Goal: Task Accomplishment & Management: Complete application form

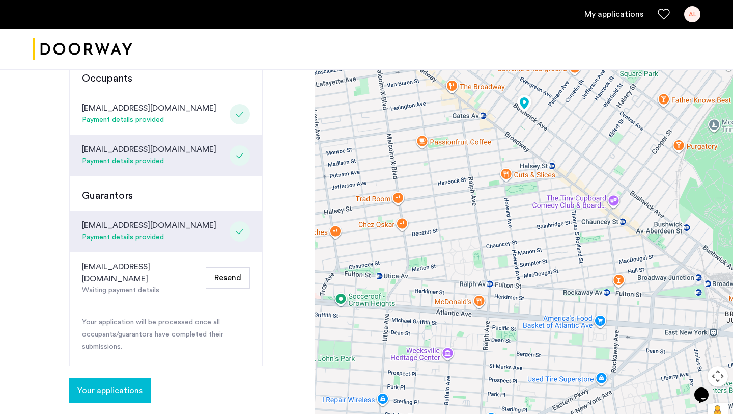
scroll to position [283, 0]
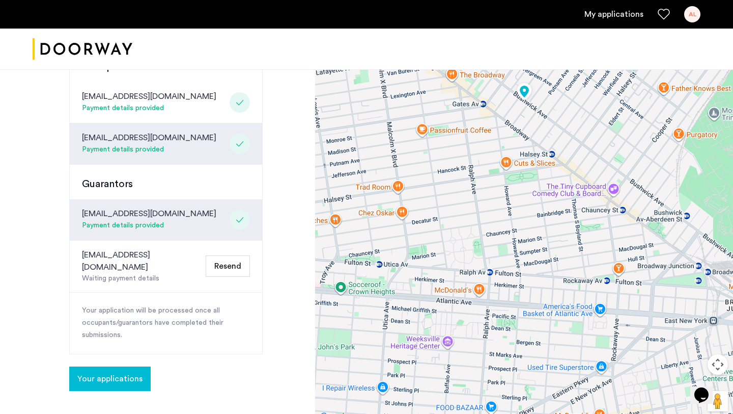
click at [224, 255] on button "Resend" at bounding box center [228, 265] width 44 height 21
click at [221, 255] on button "Resend" at bounding box center [228, 265] width 44 height 21
click at [238, 305] on p "Your application will be processed once all occupants/guarantors have completed…" at bounding box center [166, 323] width 168 height 37
click at [225, 255] on button "Resend" at bounding box center [228, 265] width 44 height 21
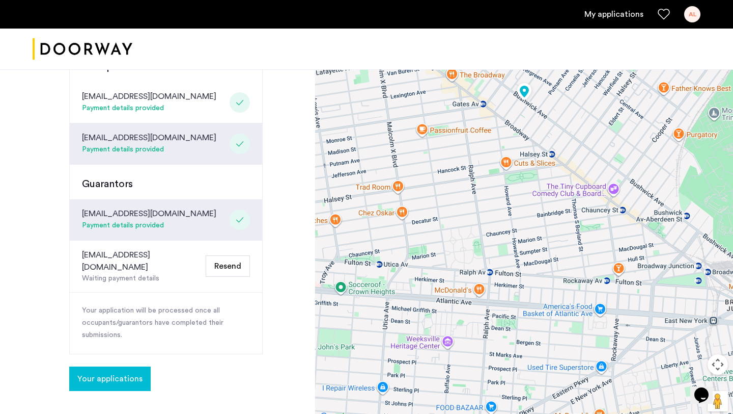
click at [216, 292] on div "Your application will be processed once all occupants/guarantors have completed…" at bounding box center [166, 322] width 193 height 61
click at [101, 372] on span "Your applications" at bounding box center [109, 378] width 65 height 12
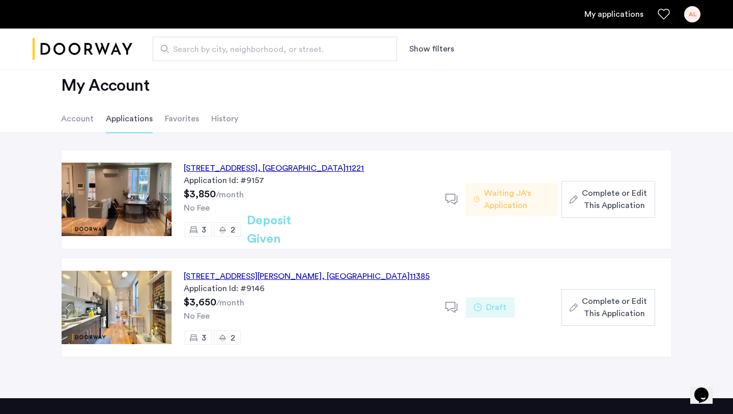
scroll to position [19, 0]
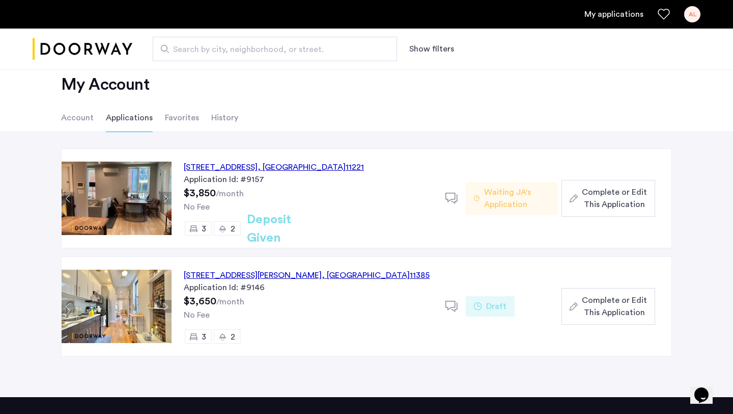
click at [509, 203] on span "Waiting JA's Application" at bounding box center [516, 198] width 65 height 24
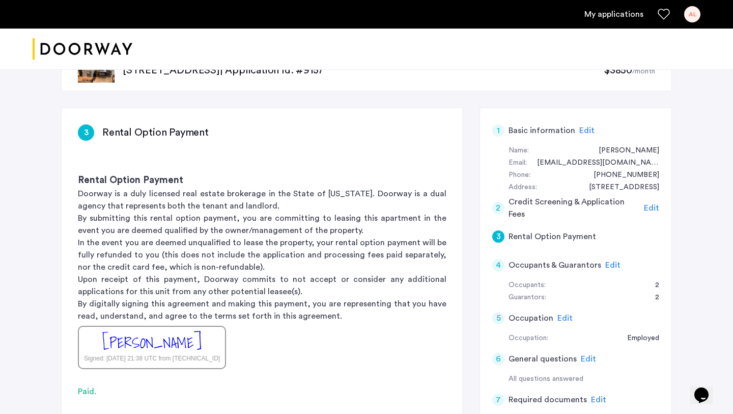
scroll to position [40, 0]
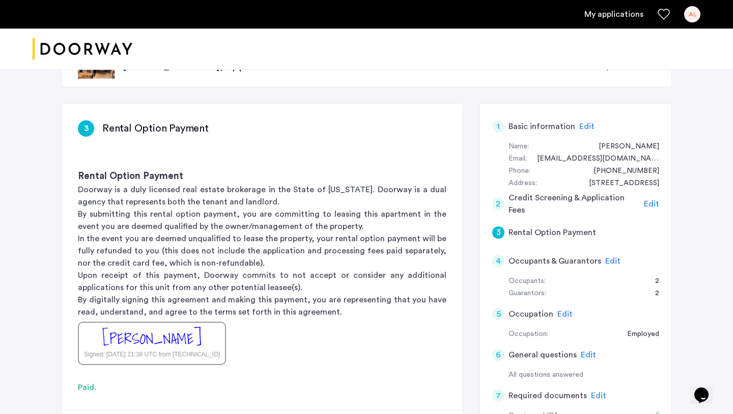
click at [612, 260] on span "Edit" at bounding box center [613, 261] width 15 height 8
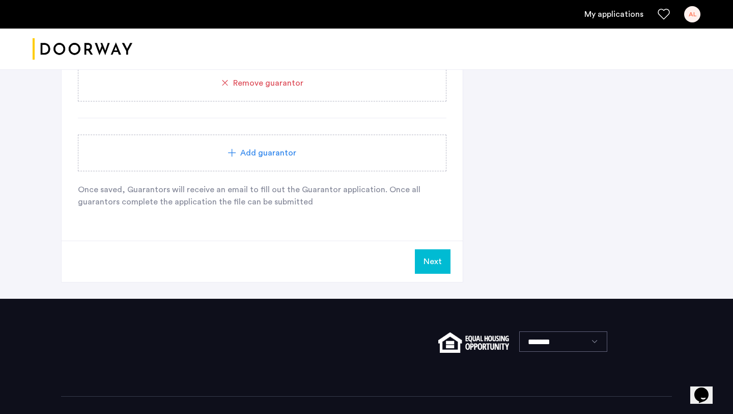
scroll to position [946, 0]
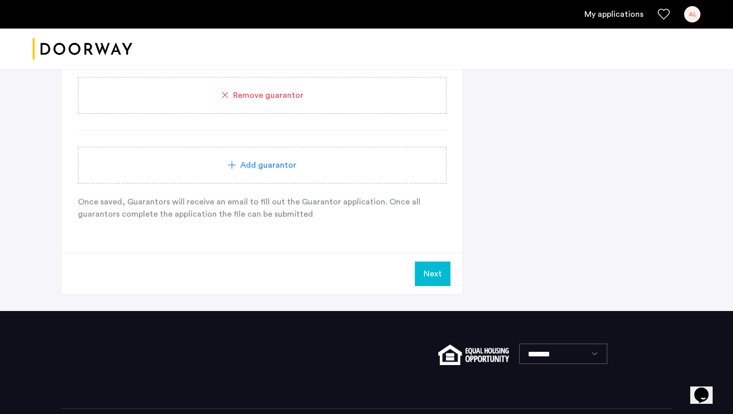
click at [429, 272] on button "Next" at bounding box center [433, 273] width 36 height 24
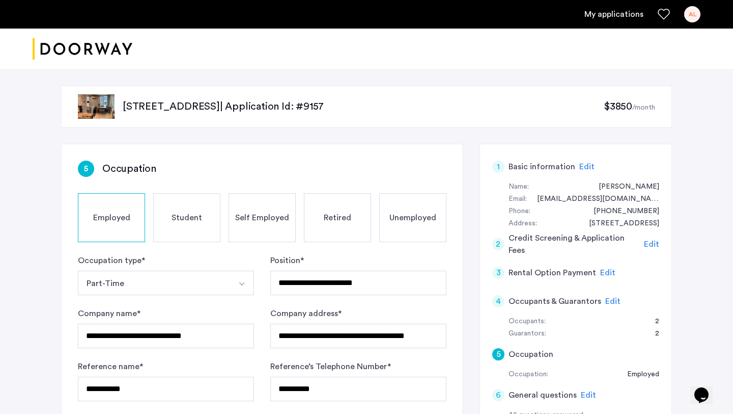
scroll to position [17, 0]
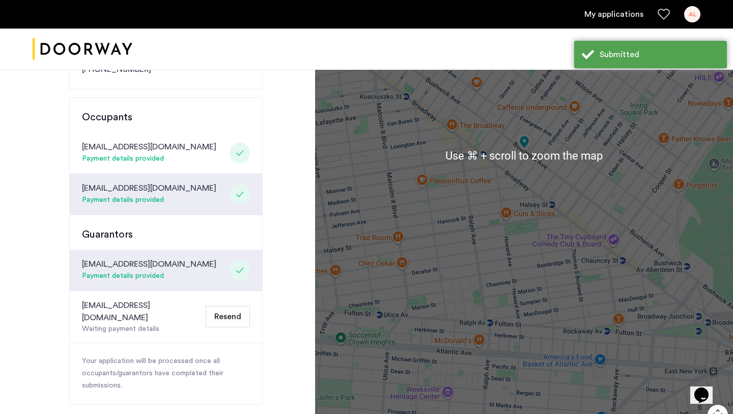
scroll to position [416, 0]
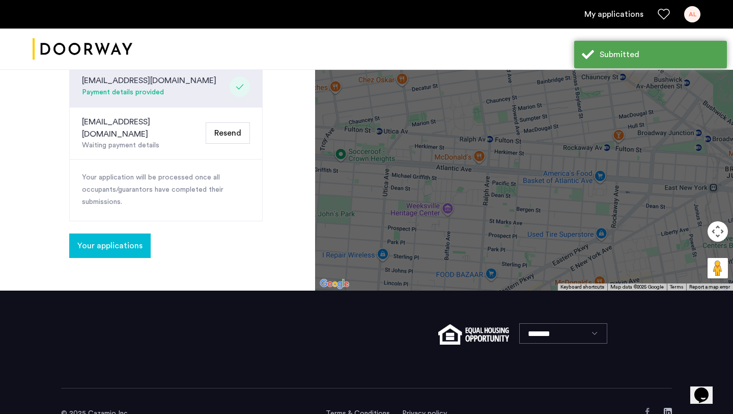
click at [233, 122] on button "Resend" at bounding box center [228, 132] width 44 height 21
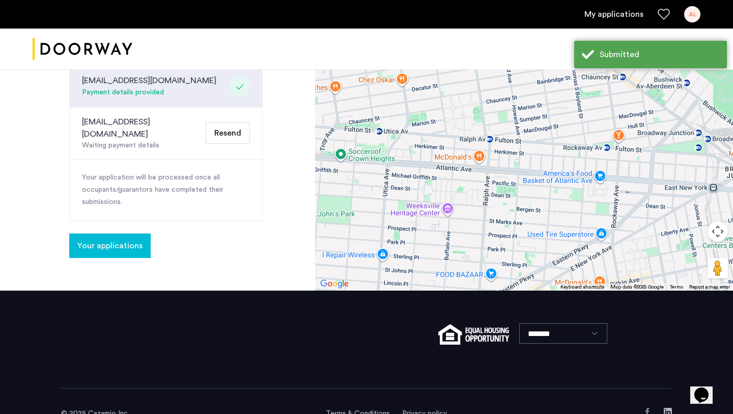
click at [233, 122] on button "Resend" at bounding box center [228, 132] width 44 height 21
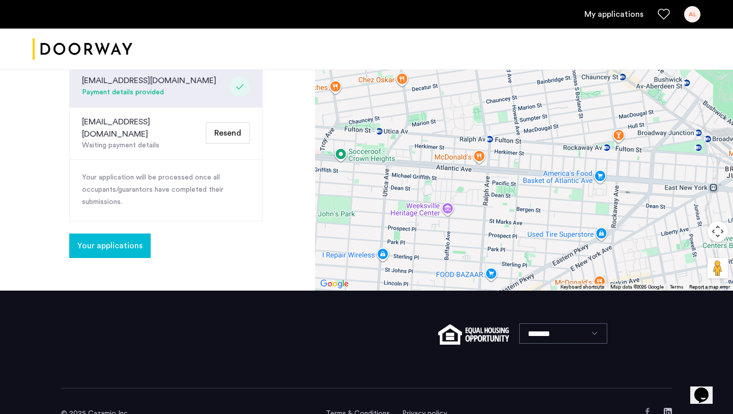
click at [232, 122] on button "Resend" at bounding box center [228, 132] width 44 height 21
click at [104, 239] on span "Your applications" at bounding box center [109, 245] width 65 height 12
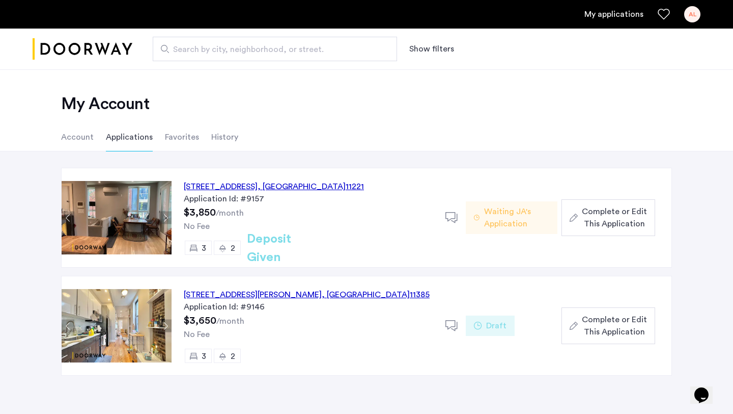
click at [302, 187] on div "1120 Bushwick Avenue, Unit 3F, Brooklyn , NY 11221" at bounding box center [274, 186] width 180 height 12
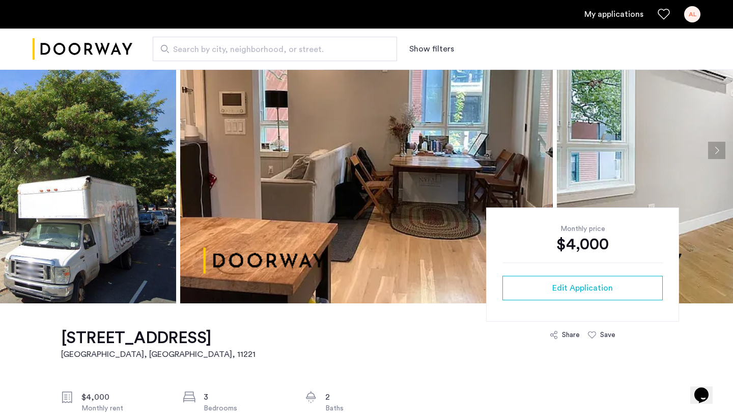
scroll to position [157, 0]
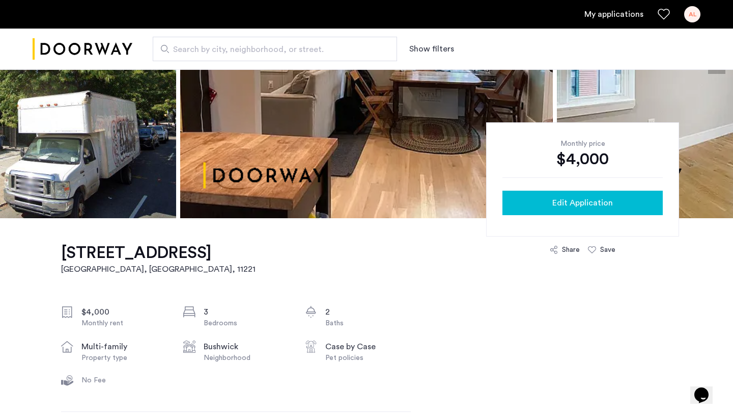
click at [554, 195] on button "Edit Application" at bounding box center [583, 202] width 160 height 24
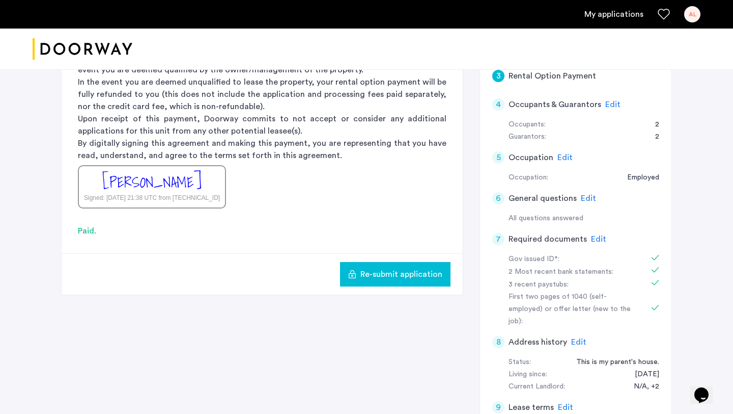
scroll to position [175, 0]
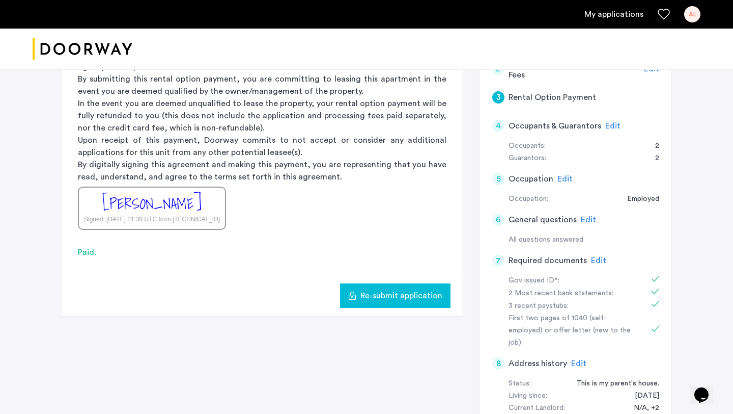
click at [615, 123] on span "Edit" at bounding box center [613, 126] width 15 height 8
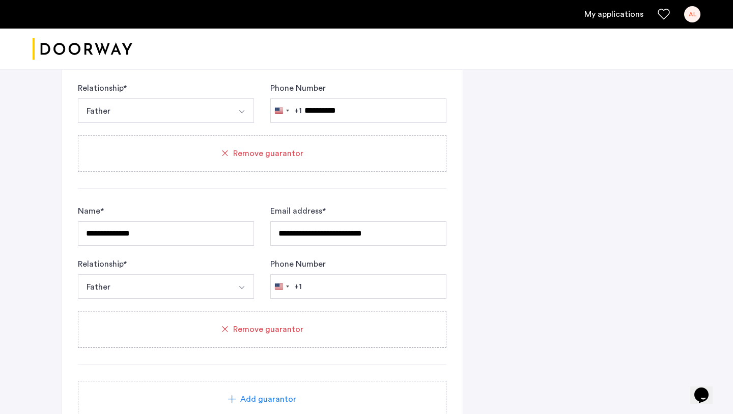
scroll to position [714, 0]
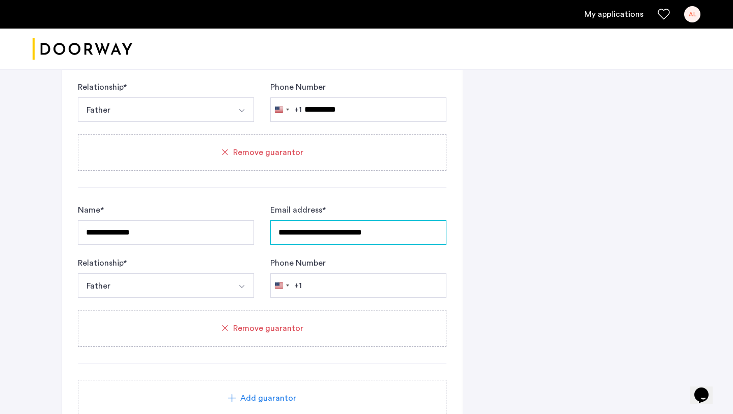
click at [307, 231] on input "**********" at bounding box center [358, 232] width 176 height 24
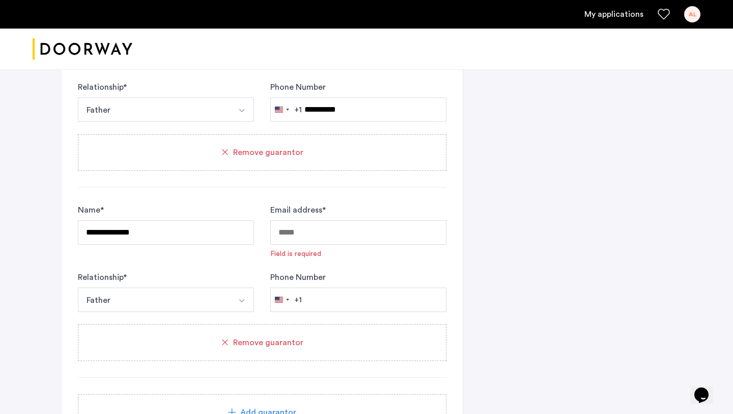
click at [277, 338] on span "Remove guarantor" at bounding box center [268, 342] width 70 height 12
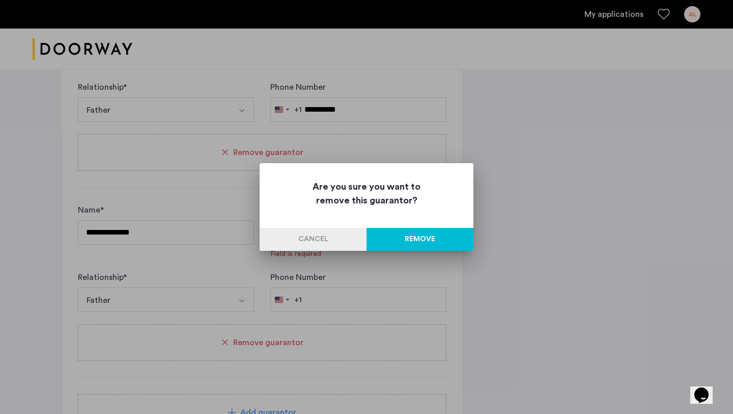
scroll to position [0, 0]
click at [405, 240] on button "Remove" at bounding box center [420, 239] width 107 height 23
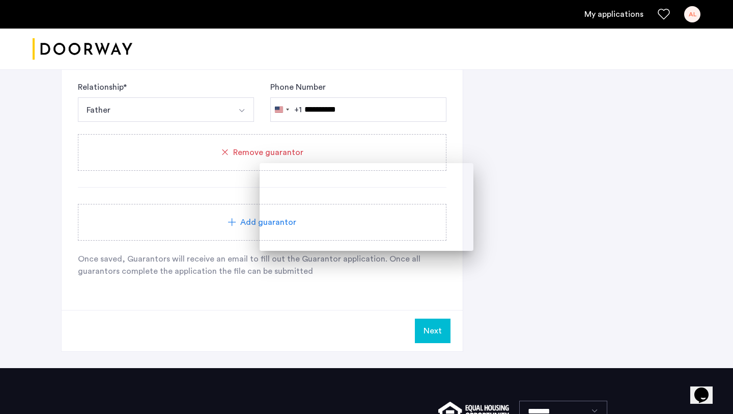
scroll to position [714, 0]
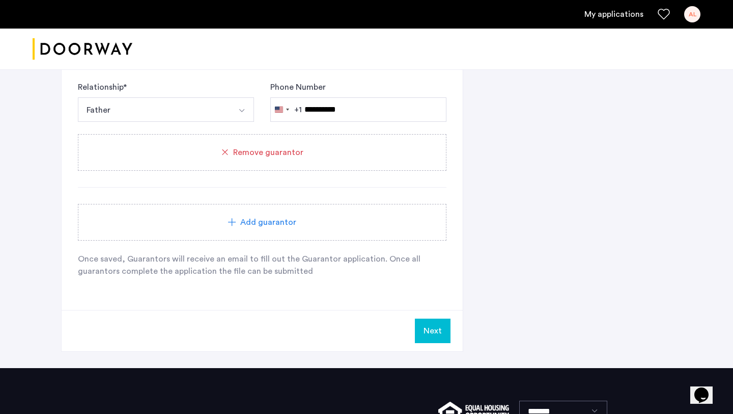
click at [317, 234] on div "Add guarantor" at bounding box center [262, 222] width 369 height 37
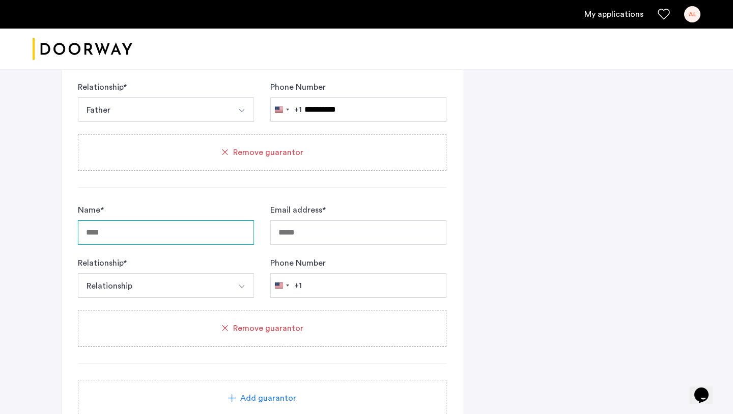
click at [162, 236] on input "Name *" at bounding box center [166, 232] width 176 height 24
type input "**********"
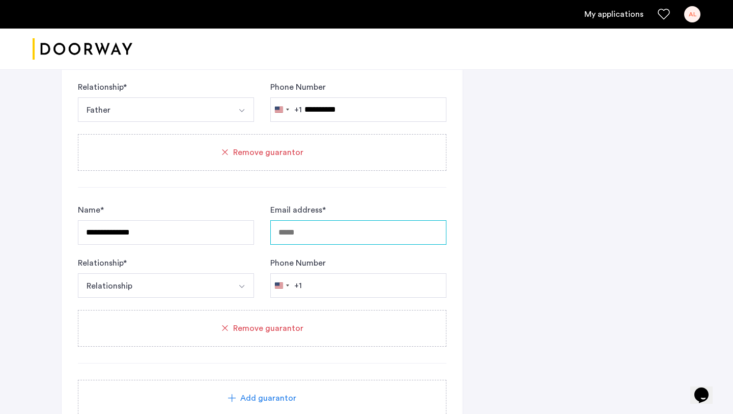
click at [301, 228] on input "Email address *" at bounding box center [358, 232] width 176 height 24
type input "**********"
click at [191, 284] on button "Relationship" at bounding box center [154, 285] width 152 height 24
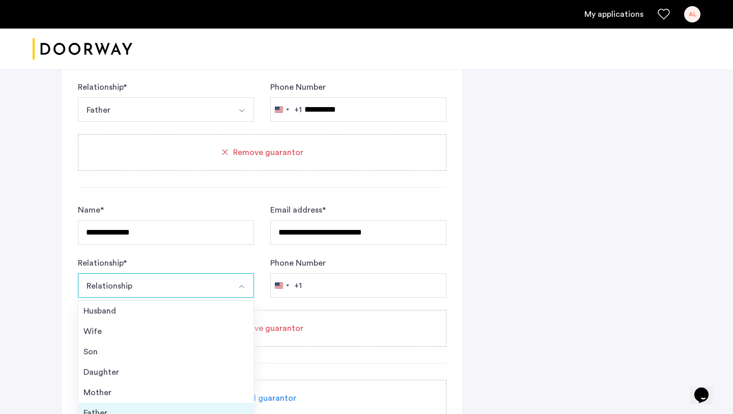
click at [178, 404] on li "Father" at bounding box center [165, 412] width 175 height 20
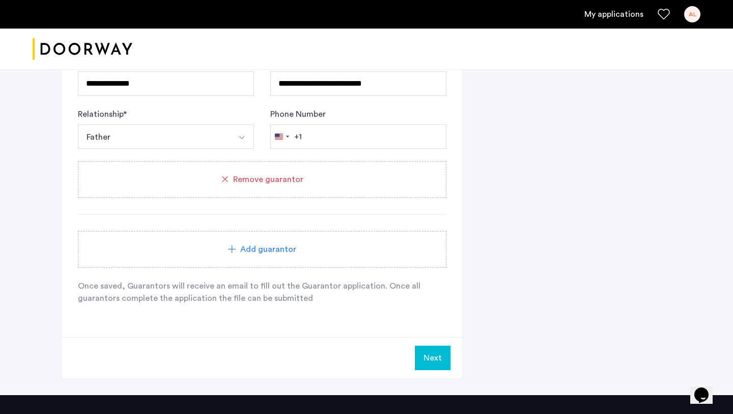
scroll to position [871, 0]
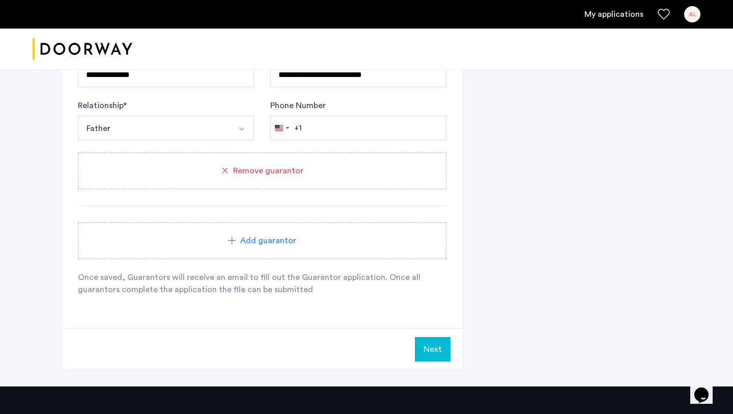
click at [437, 344] on button "Next" at bounding box center [433, 349] width 36 height 24
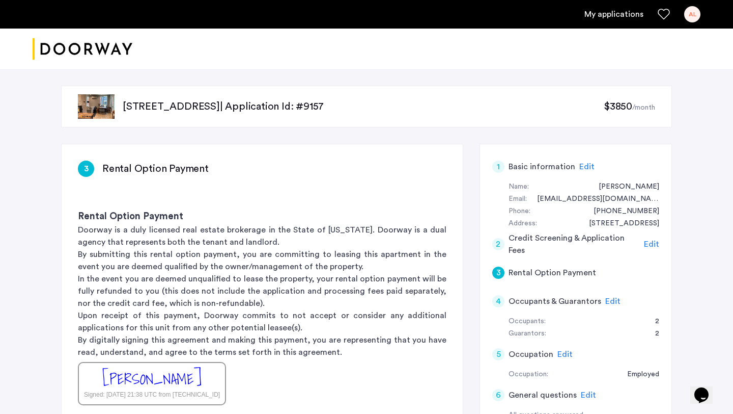
click at [606, 298] on span "Edit" at bounding box center [613, 301] width 15 height 8
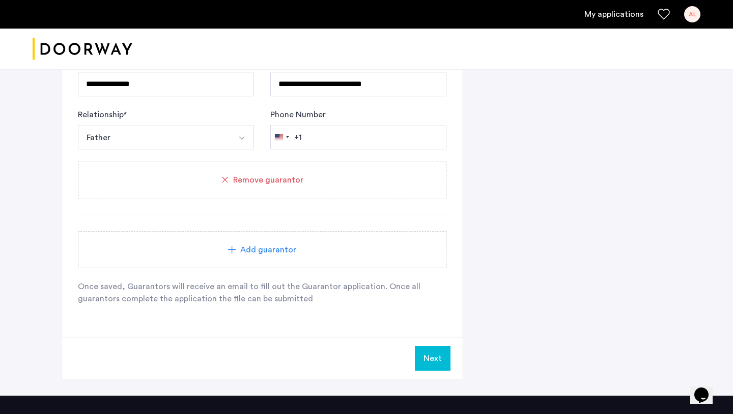
scroll to position [861, 0]
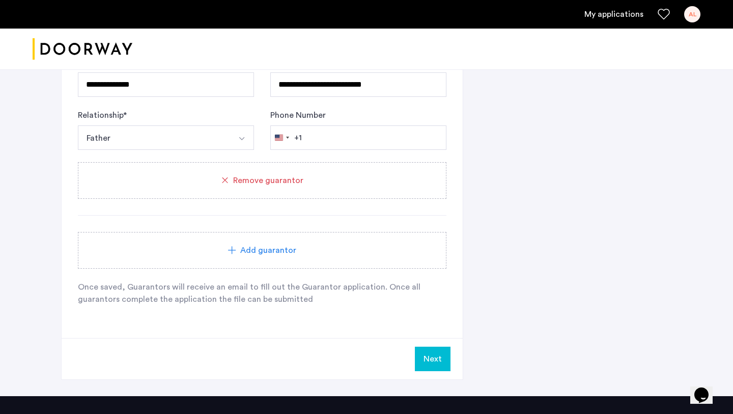
click at [427, 365] on button "Next" at bounding box center [433, 358] width 36 height 24
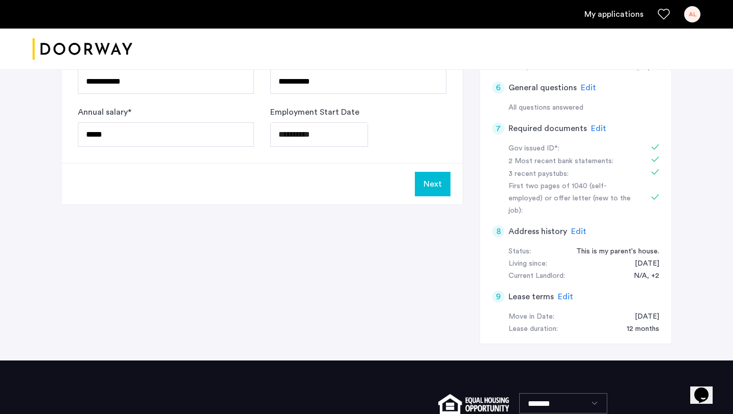
scroll to position [307, 0]
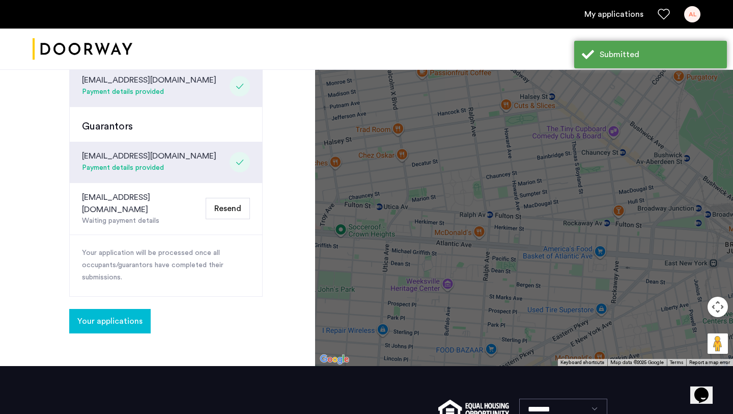
scroll to position [416, 0]
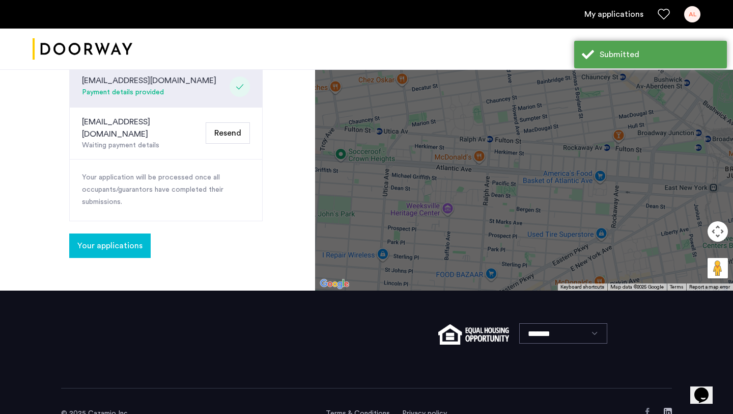
click at [233, 122] on button "Resend" at bounding box center [228, 132] width 44 height 21
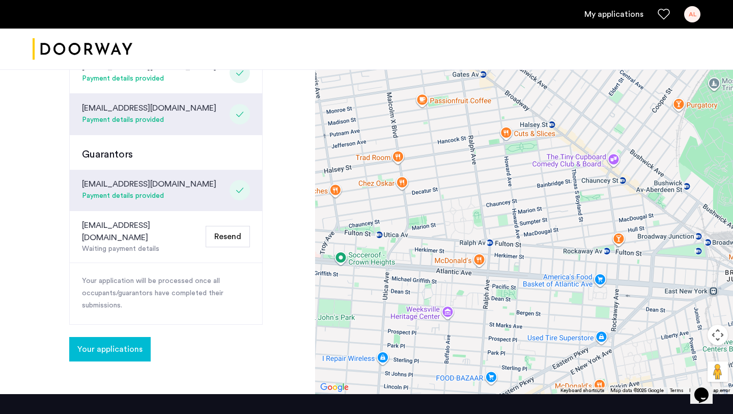
scroll to position [358, 0]
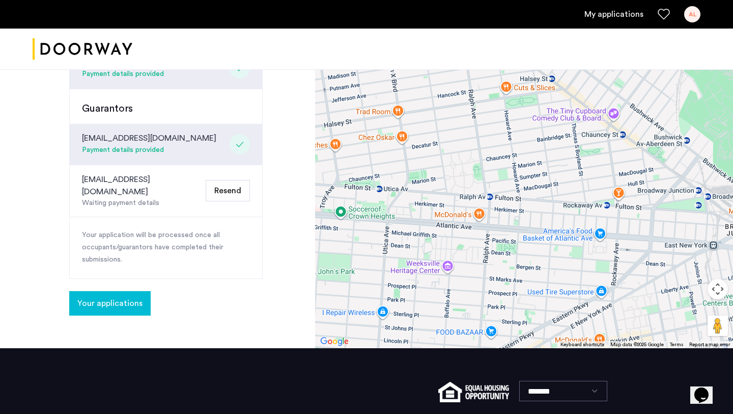
click at [130, 297] on span "Your applications" at bounding box center [109, 303] width 65 height 12
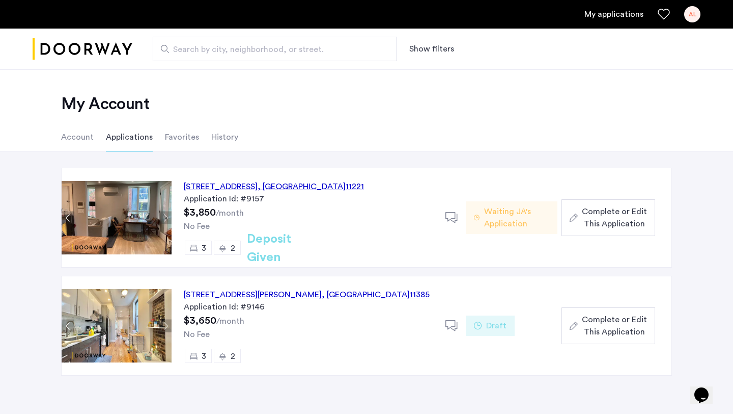
click at [587, 222] on span "Complete or Edit This Application" at bounding box center [614, 217] width 65 height 24
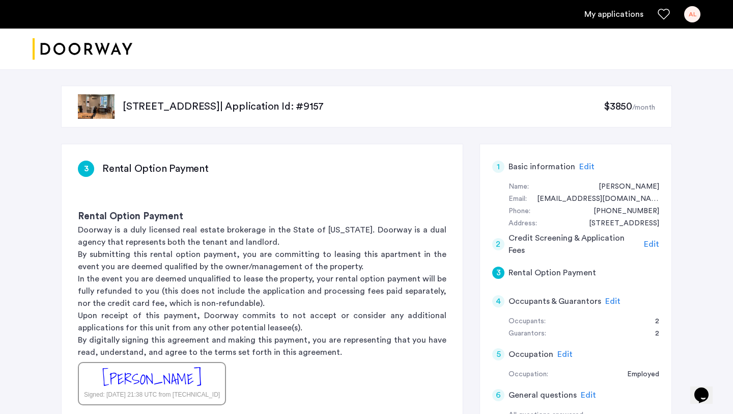
click at [616, 301] on span "Edit" at bounding box center [613, 301] width 15 height 8
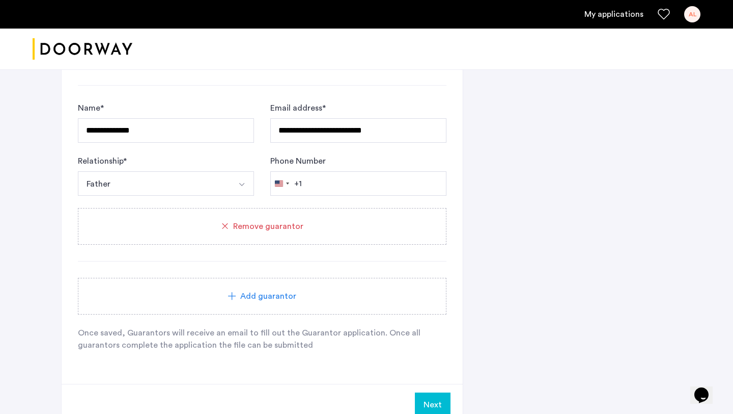
scroll to position [823, 0]
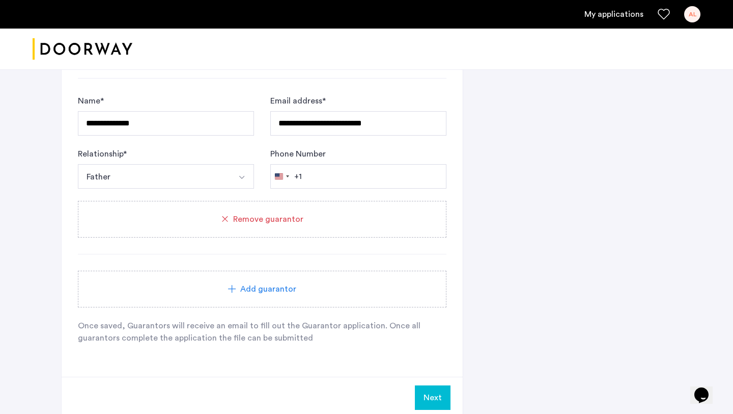
click at [289, 225] on span "Remove guarantor" at bounding box center [268, 219] width 70 height 12
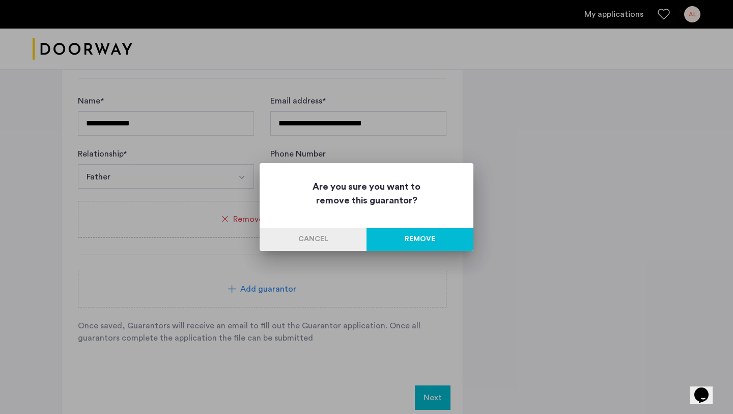
click at [409, 240] on button "Remove" at bounding box center [420, 239] width 107 height 23
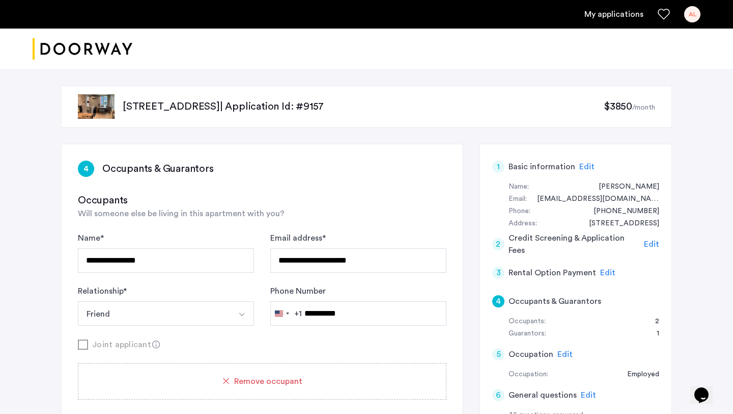
scroll to position [816, 0]
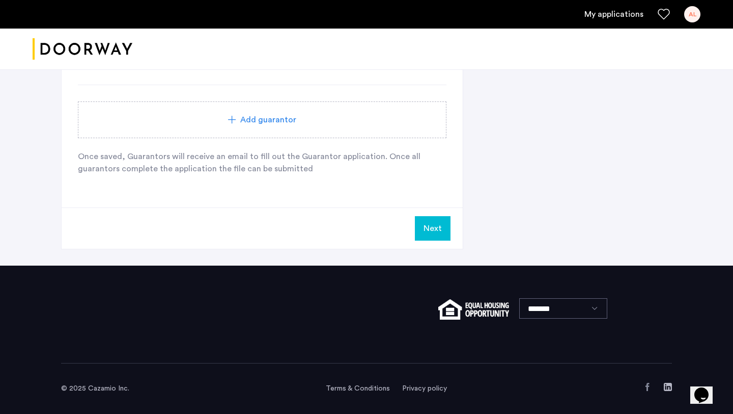
click at [262, 117] on span "Add guarantor" at bounding box center [268, 120] width 56 height 12
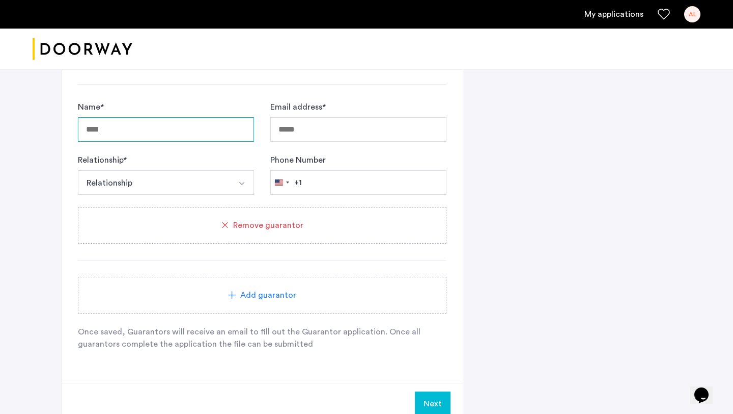
click at [180, 133] on input "Name *" at bounding box center [166, 129] width 176 height 24
type input "**********"
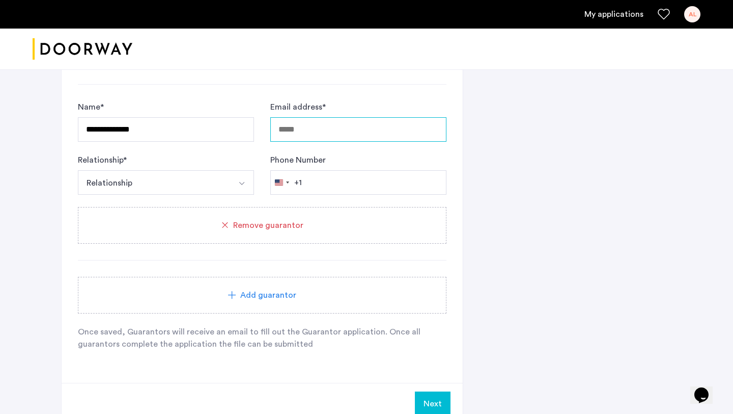
click at [288, 131] on input "Email address *" at bounding box center [358, 129] width 176 height 24
paste input "**********"
type input "**********"
click at [236, 180] on button "Select option" at bounding box center [242, 182] width 24 height 24
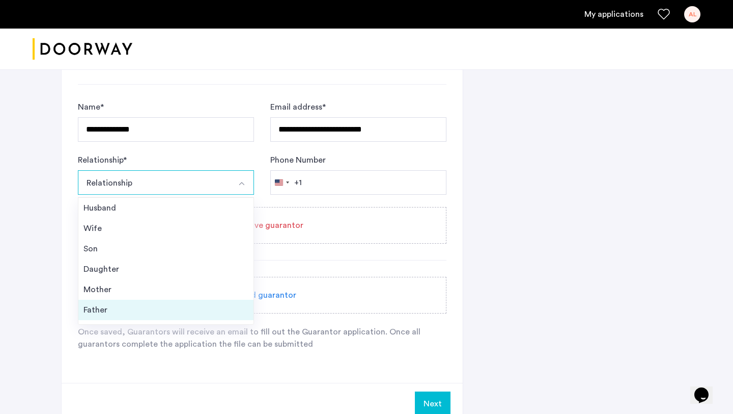
click at [173, 311] on div "Father" at bounding box center [166, 310] width 165 height 12
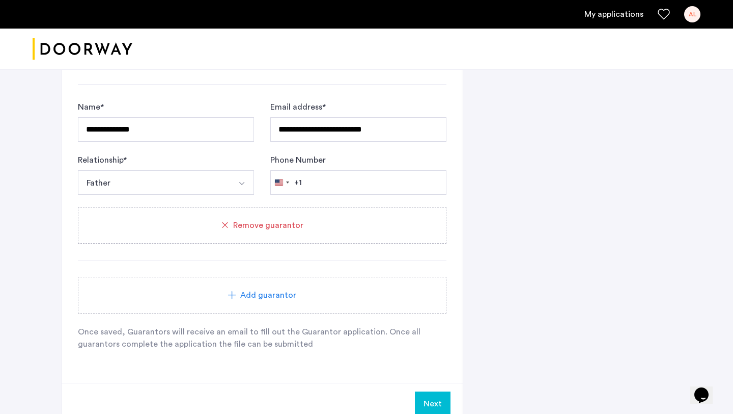
click at [431, 400] on button "Next" at bounding box center [433, 403] width 36 height 24
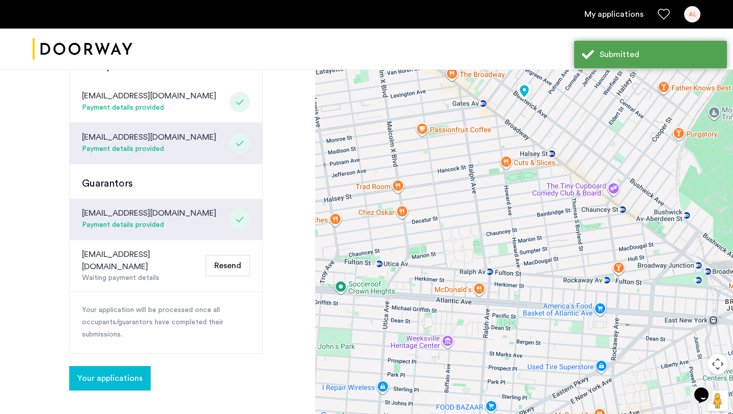
scroll to position [280, 0]
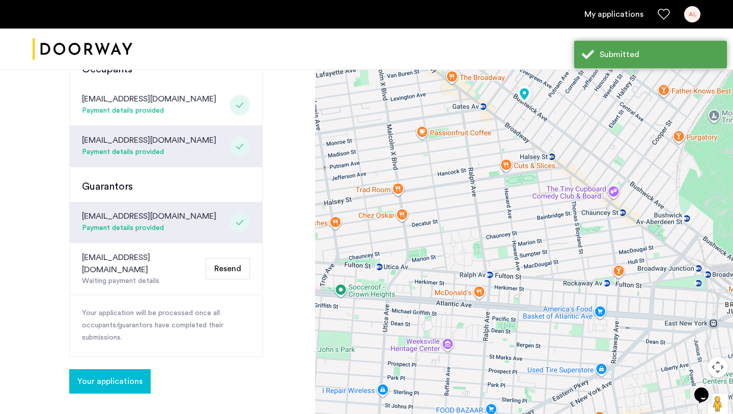
click at [231, 258] on button "Resend" at bounding box center [228, 268] width 44 height 21
click at [242, 263] on div "[EMAIL_ADDRESS][DOMAIN_NAME] Waiting payment details Resend" at bounding box center [166, 269] width 193 height 52
click at [239, 258] on button "Resend" at bounding box center [228, 268] width 44 height 21
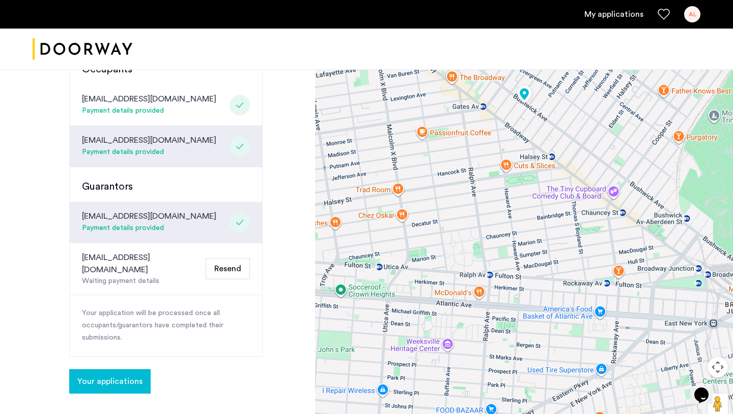
scroll to position [297, 0]
